Goal: Task Accomplishment & Management: Complete application form

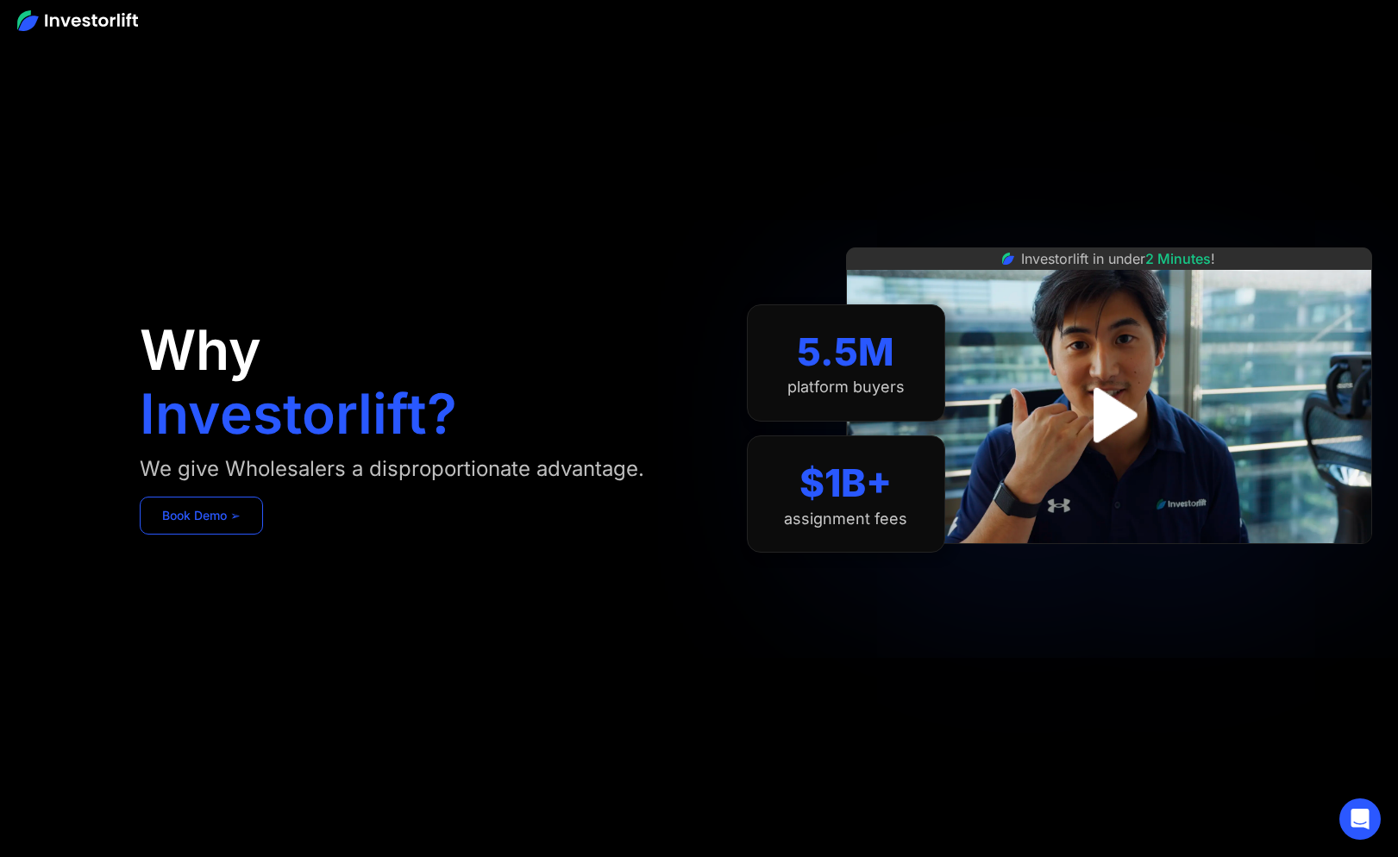
click at [223, 504] on link "Book Demo ➢" at bounding box center [201, 516] width 123 height 38
